Goal: Check status: Check status

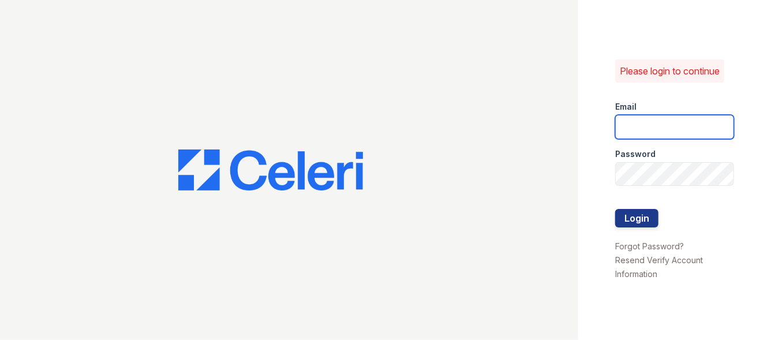
click at [623, 124] on input "email" at bounding box center [674, 127] width 119 height 24
type input "Franklin"
click at [439, 241] on div at bounding box center [289, 170] width 578 height 340
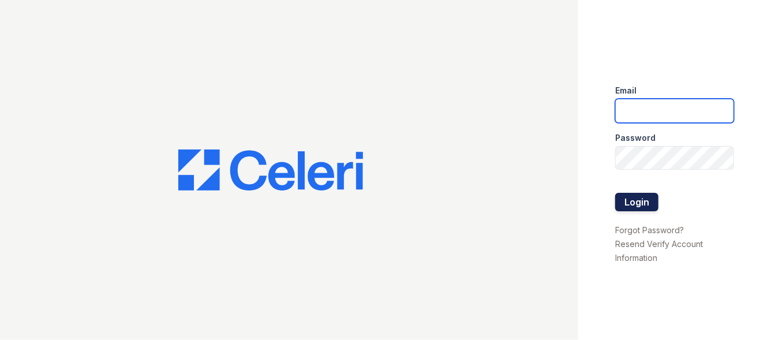
type input "[EMAIL_ADDRESS][DOMAIN_NAME]"
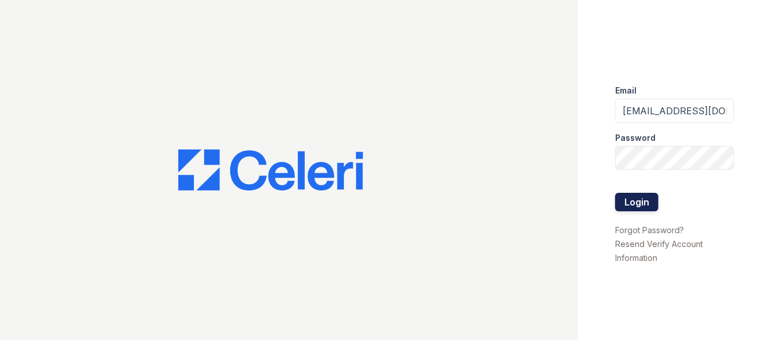
click at [632, 202] on button "Login" at bounding box center [636, 202] width 43 height 18
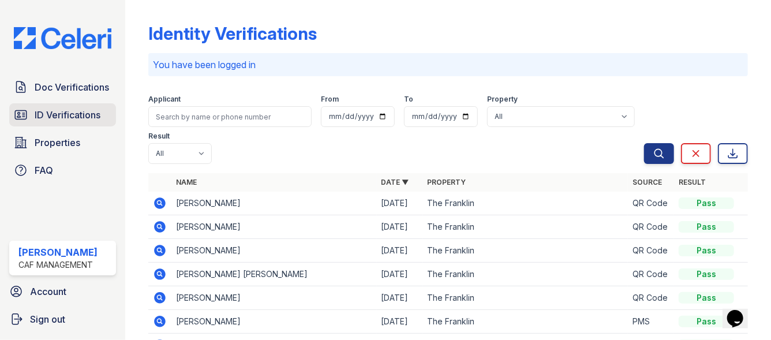
click at [79, 109] on span "ID Verifications" at bounding box center [68, 115] width 66 height 14
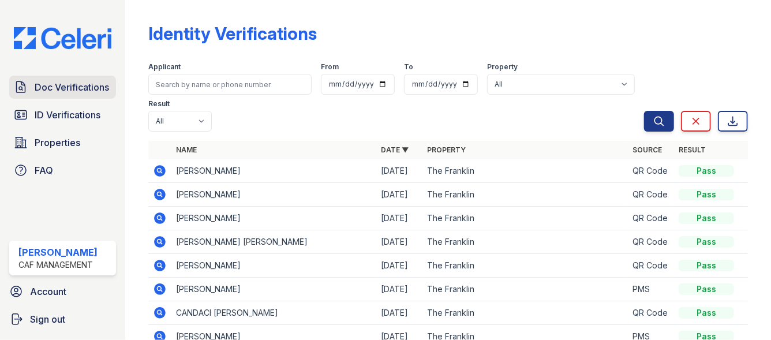
click at [75, 84] on span "Doc Verifications" at bounding box center [72, 87] width 74 height 14
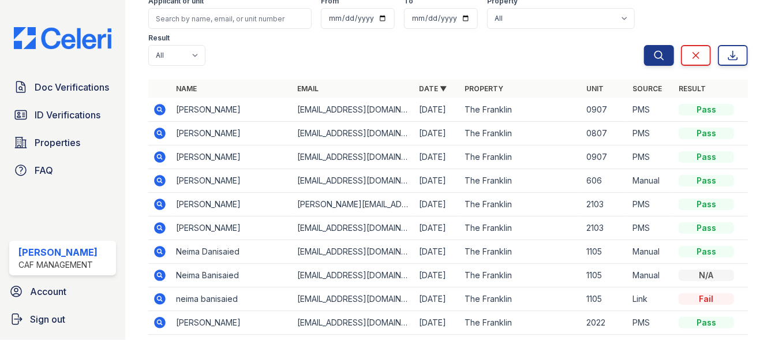
scroll to position [67, 0]
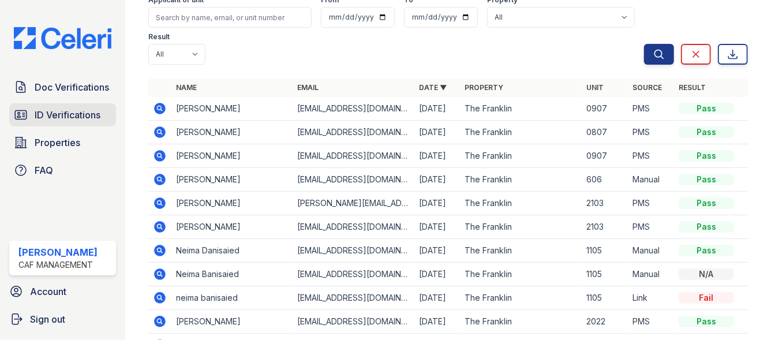
click at [44, 107] on link "ID Verifications" at bounding box center [62, 114] width 107 height 23
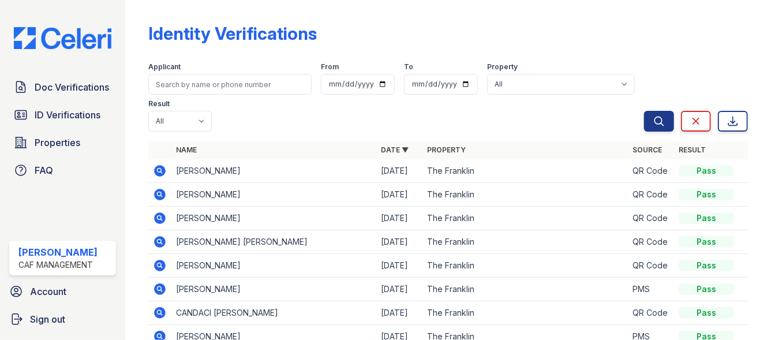
click at [159, 171] on icon at bounding box center [159, 170] width 3 height 3
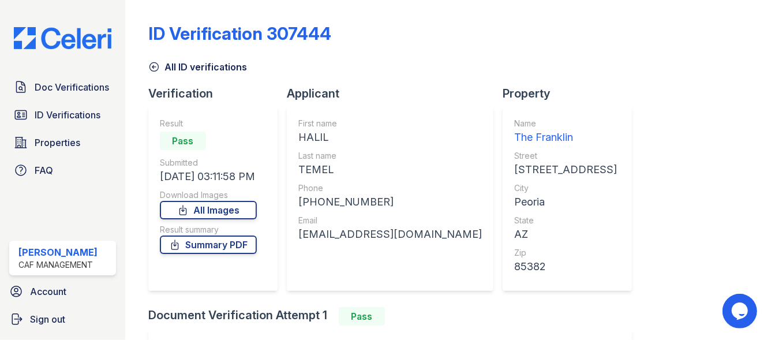
drag, startPoint x: 297, startPoint y: 235, endPoint x: 465, endPoint y: 235, distance: 168.5
click at [465, 235] on div "First name HALIL Last name TEMEL Phone +16023349920 Email haliltemel.engineer89…" at bounding box center [390, 198] width 207 height 185
drag, startPoint x: 441, startPoint y: 236, endPoint x: 62, endPoint y: 87, distance: 408.1
click at [62, 87] on span "Doc Verifications" at bounding box center [72, 87] width 74 height 14
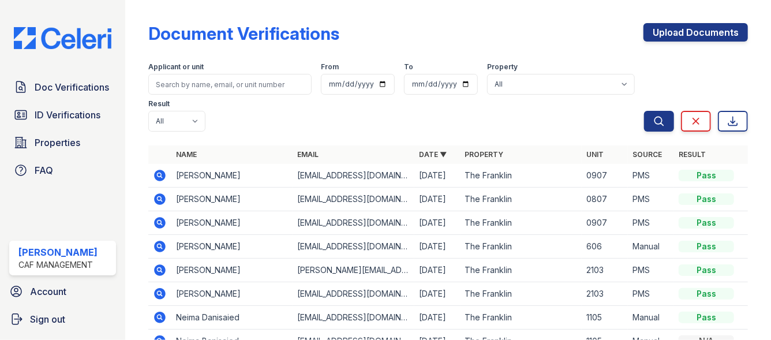
click at [156, 223] on icon at bounding box center [160, 223] width 12 height 12
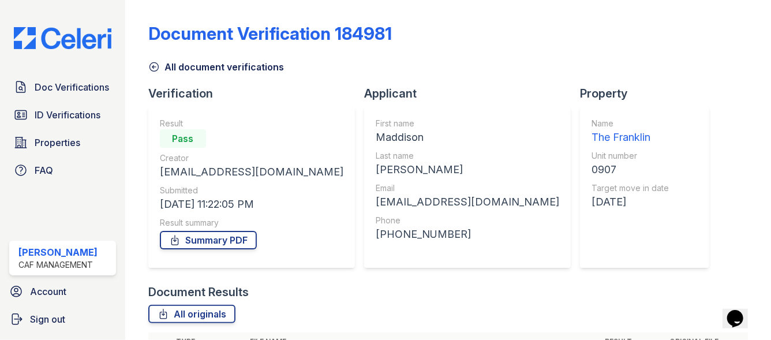
scroll to position [118, 0]
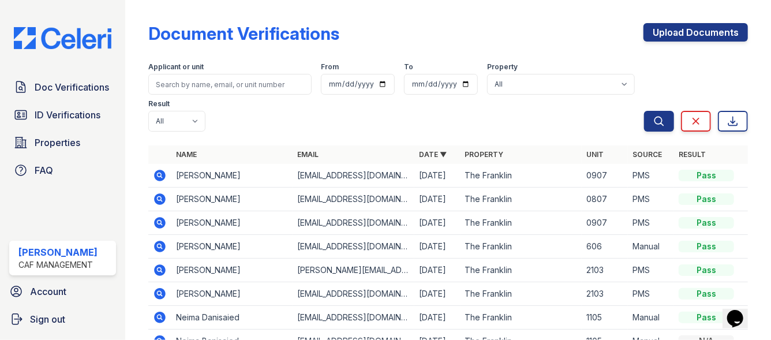
click at [158, 175] on icon at bounding box center [159, 174] width 3 height 3
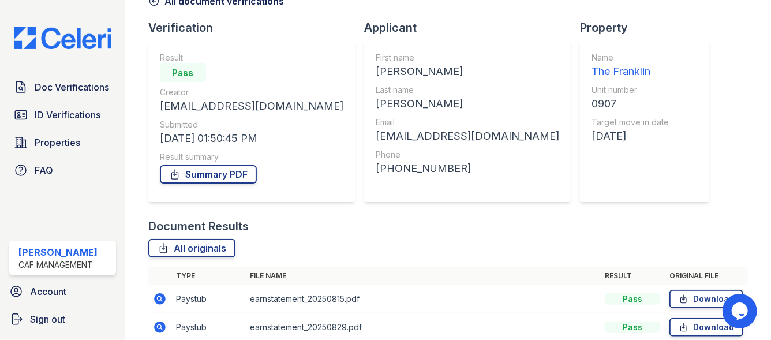
scroll to position [174, 0]
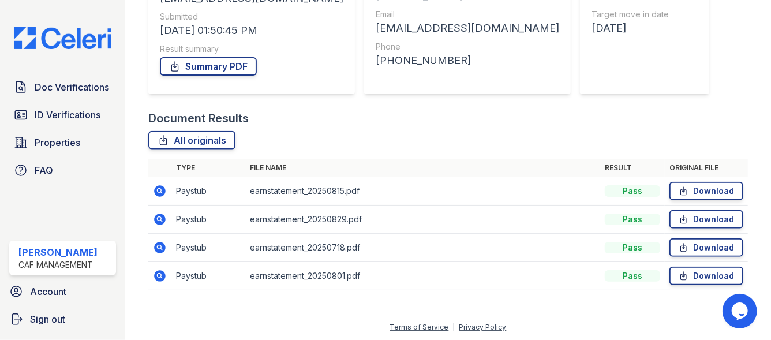
click at [159, 220] on icon at bounding box center [160, 220] width 12 height 12
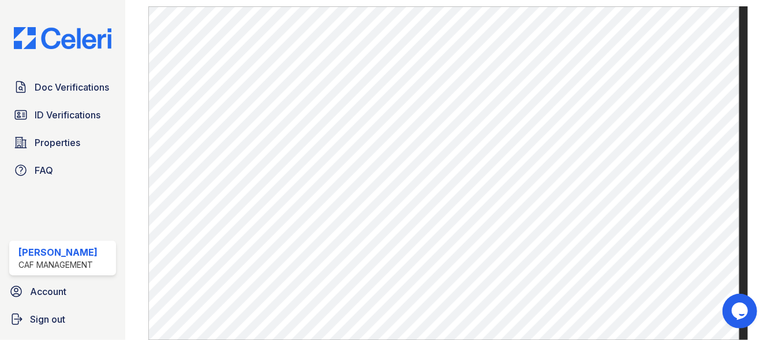
scroll to position [579, 0]
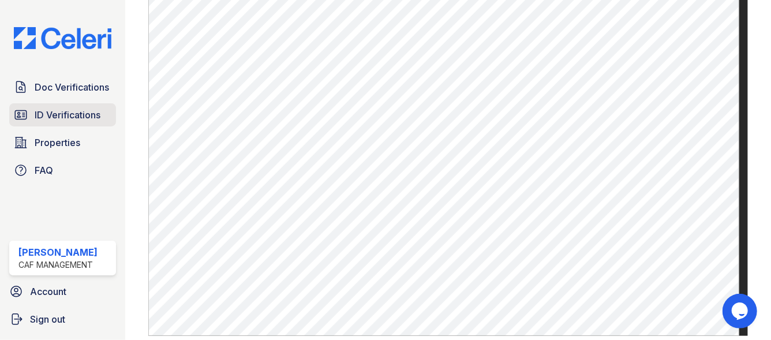
click at [26, 122] on link "ID Verifications" at bounding box center [62, 114] width 107 height 23
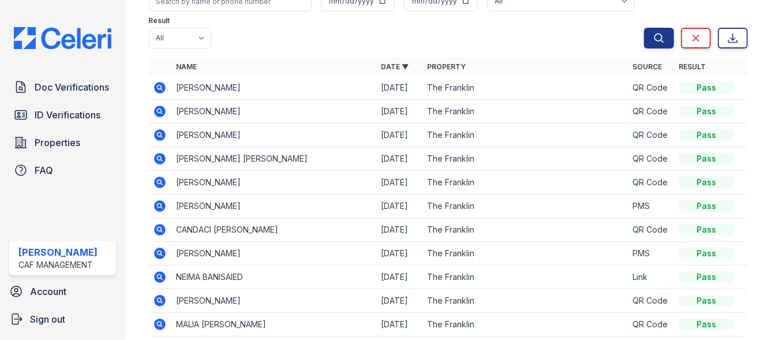
scroll to position [83, 0]
click at [50, 87] on span "Doc Verifications" at bounding box center [72, 87] width 74 height 14
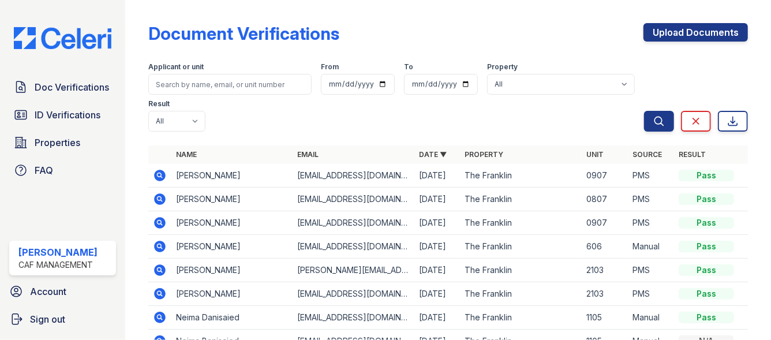
click at [157, 201] on icon at bounding box center [160, 199] width 12 height 12
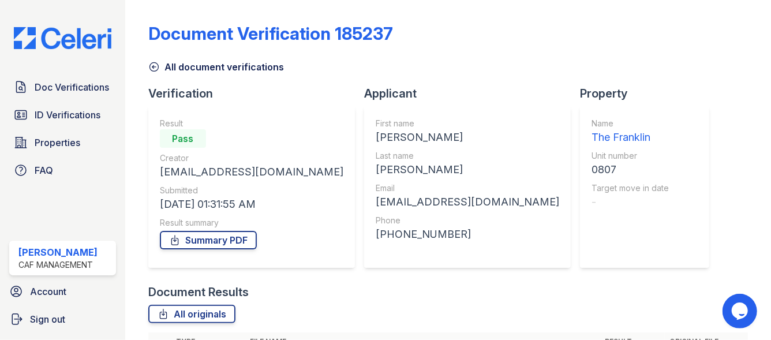
scroll to position [146, 0]
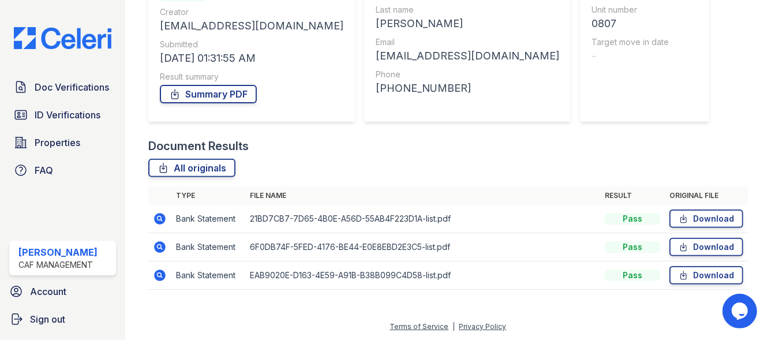
click at [163, 217] on icon at bounding box center [160, 219] width 12 height 12
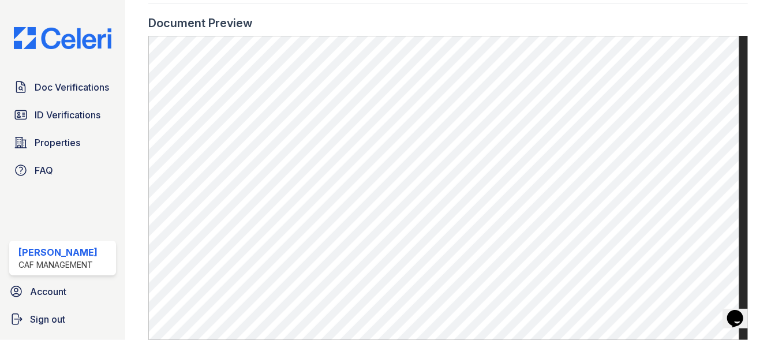
scroll to position [679, 0]
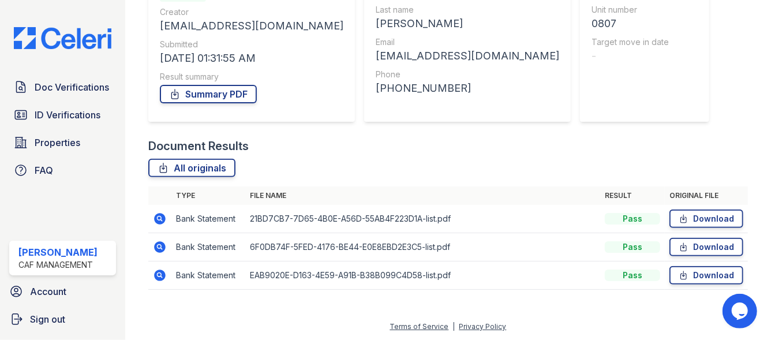
scroll to position [144, 0]
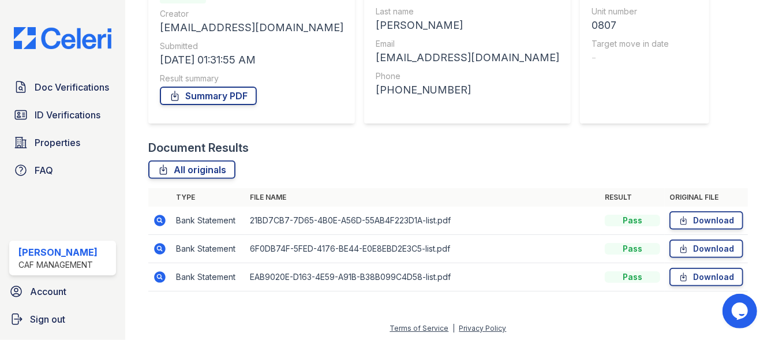
click at [157, 252] on icon at bounding box center [160, 249] width 12 height 12
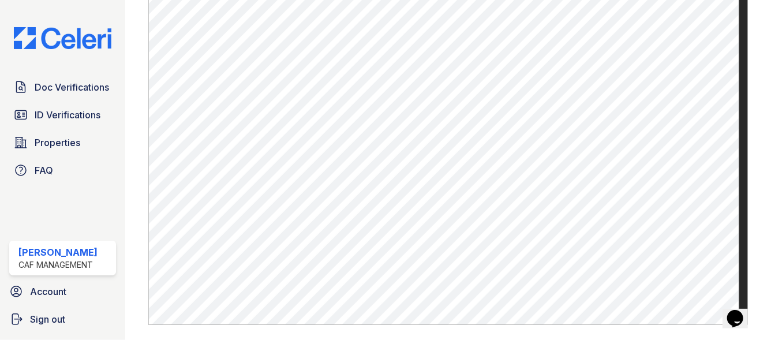
scroll to position [672, 0]
